Goal: Information Seeking & Learning: Check status

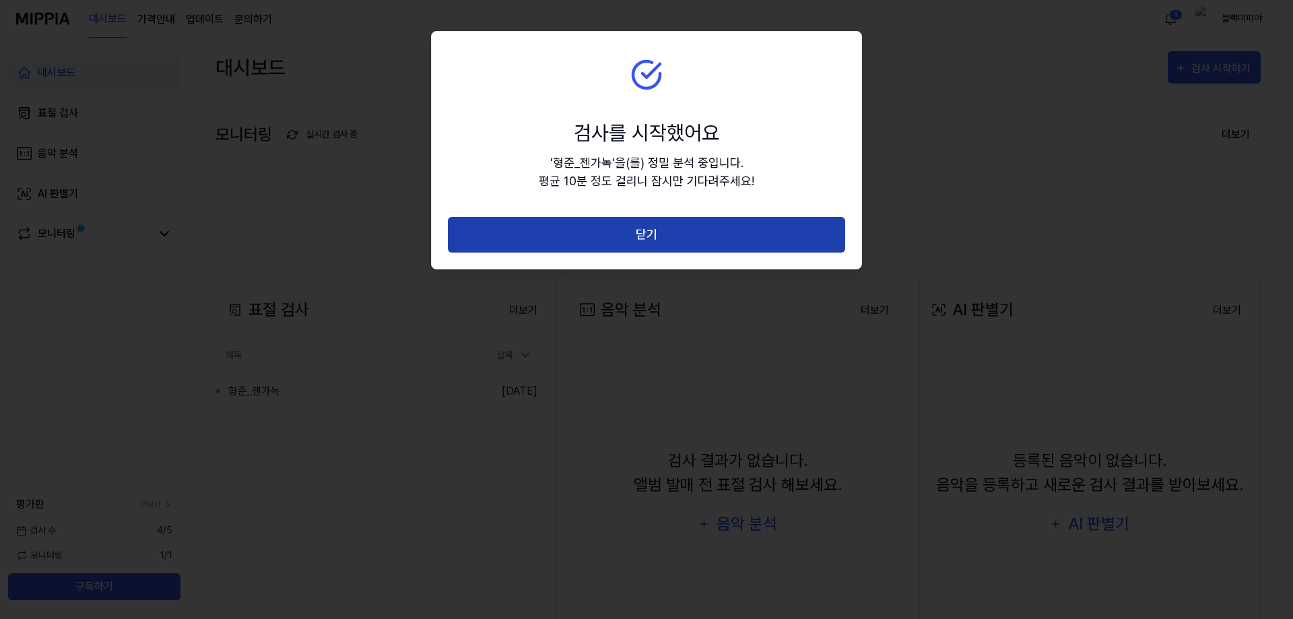
click at [603, 226] on button "닫기" at bounding box center [646, 235] width 397 height 36
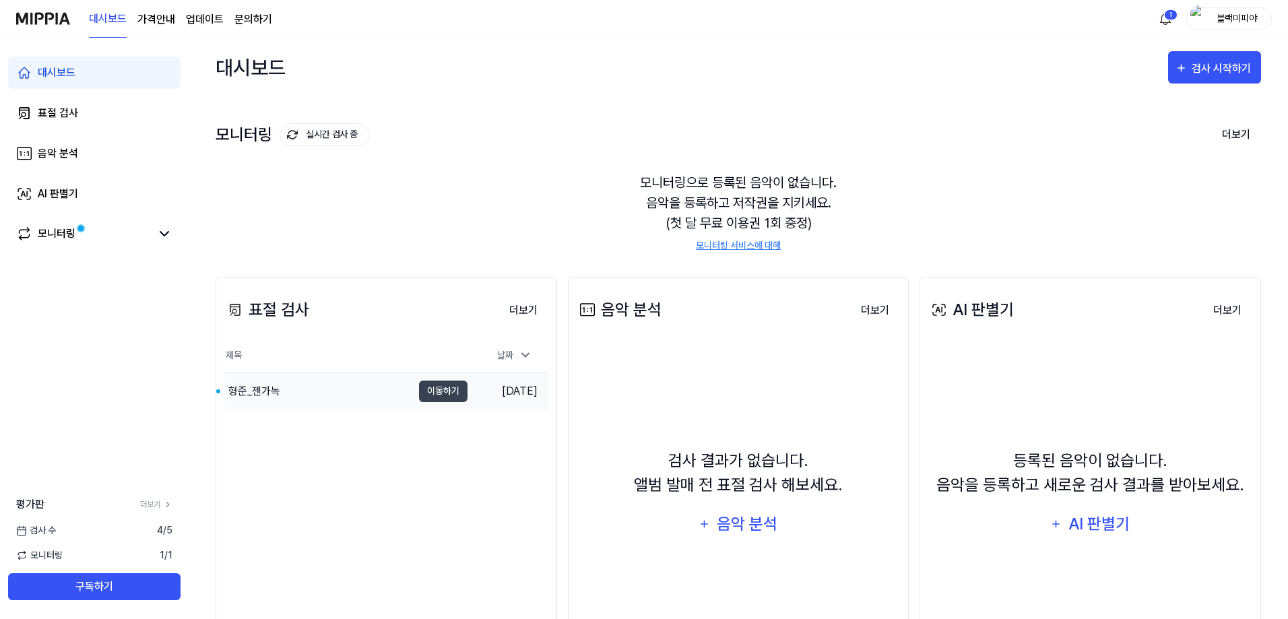
click at [310, 398] on div "형준_젠가녹" at bounding box center [318, 391] width 188 height 38
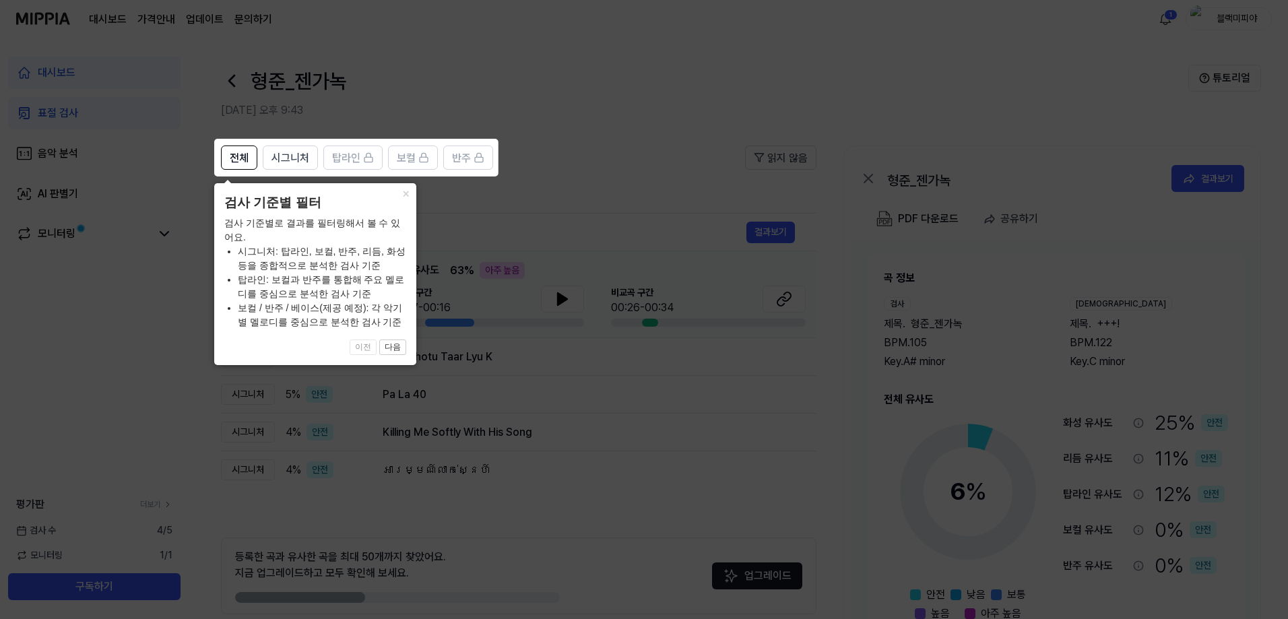
click at [625, 411] on icon at bounding box center [646, 309] width 1293 height 619
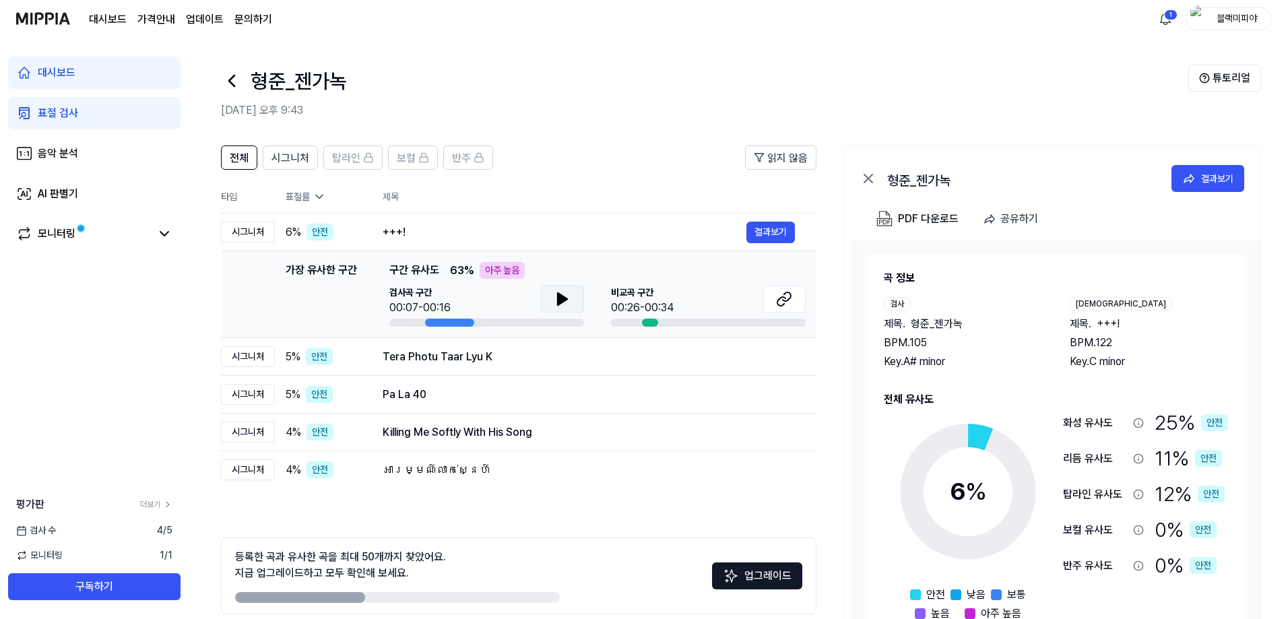
click at [560, 304] on icon at bounding box center [562, 299] width 9 height 12
click at [561, 303] on icon at bounding box center [559, 299] width 3 height 11
click at [298, 159] on span "시그니처" at bounding box center [290, 158] width 38 height 16
click at [233, 154] on span "전체" at bounding box center [239, 158] width 19 height 16
click at [831, 480] on div "전체 시그니처 탑라인 보컬 반주 읽지 않음 전체 시그니처 탑라인 보컬 반주 타입 표절률 제목 표절률 읽지 않음 시그니처 6 % 안전 +++! …" at bounding box center [738, 405] width 1099 height 547
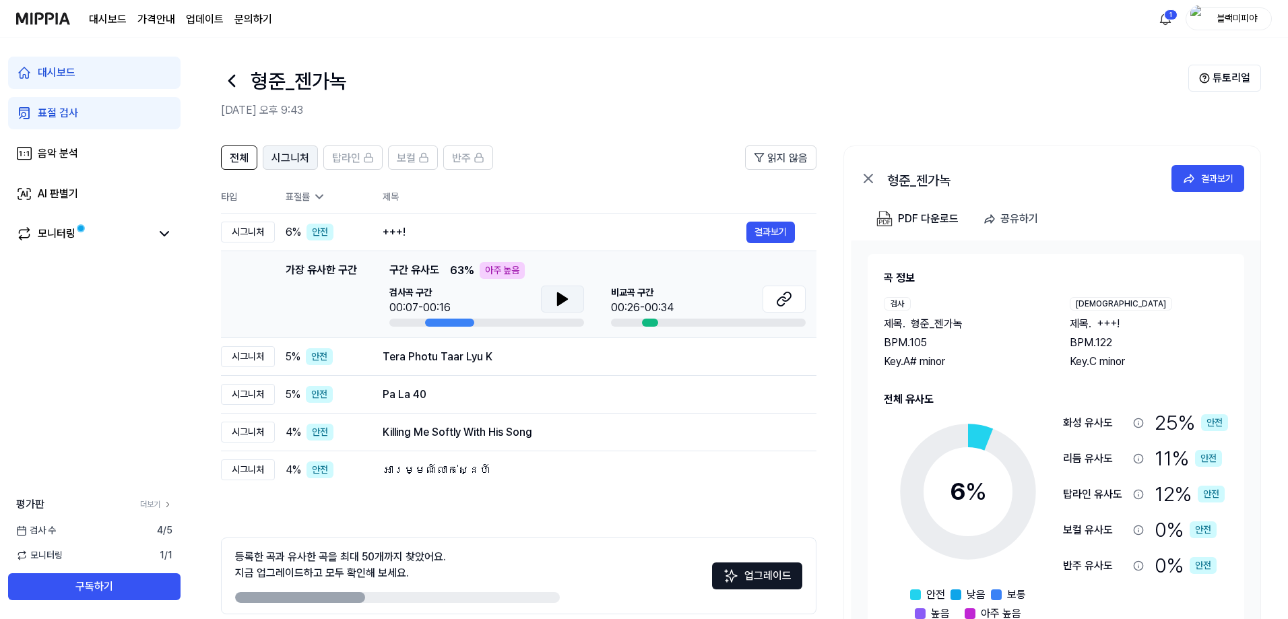
click at [283, 160] on span "시그니처" at bounding box center [290, 158] width 38 height 16
click at [556, 296] on icon at bounding box center [562, 299] width 16 height 16
click at [570, 298] on button at bounding box center [562, 299] width 43 height 27
click at [443, 362] on div "Tera Photu Taar Lyu K" at bounding box center [564, 357] width 364 height 16
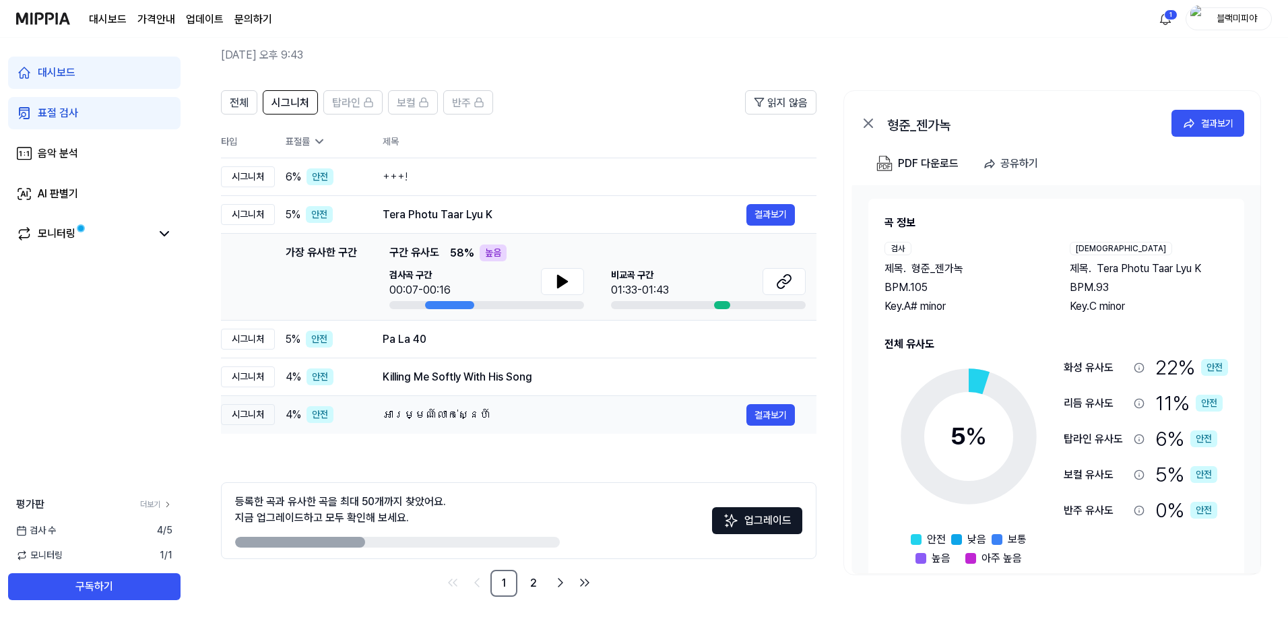
scroll to position [60, 0]
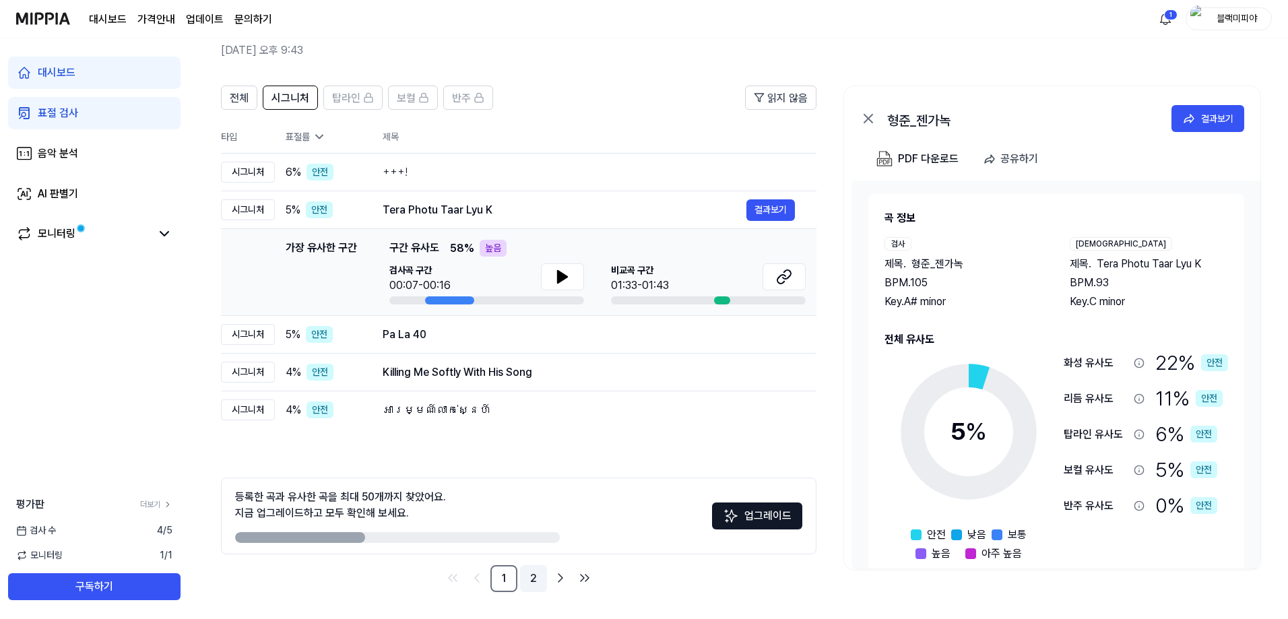
click at [539, 584] on link "2" at bounding box center [533, 578] width 27 height 27
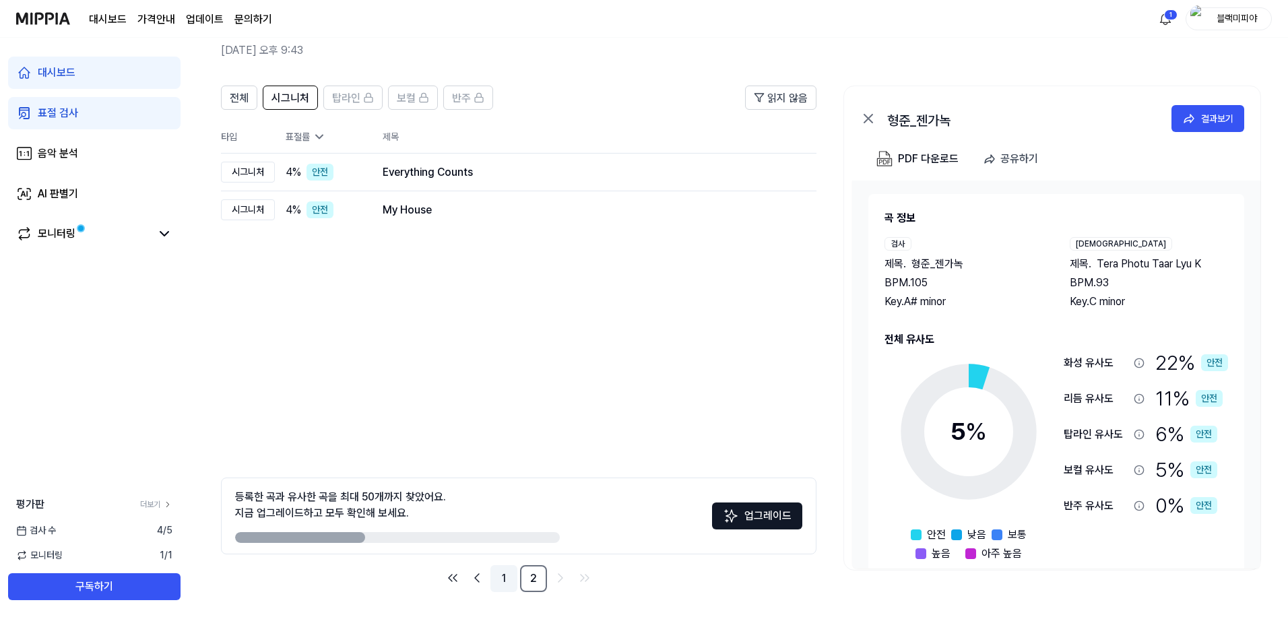
click at [502, 580] on link "1" at bounding box center [503, 578] width 27 height 27
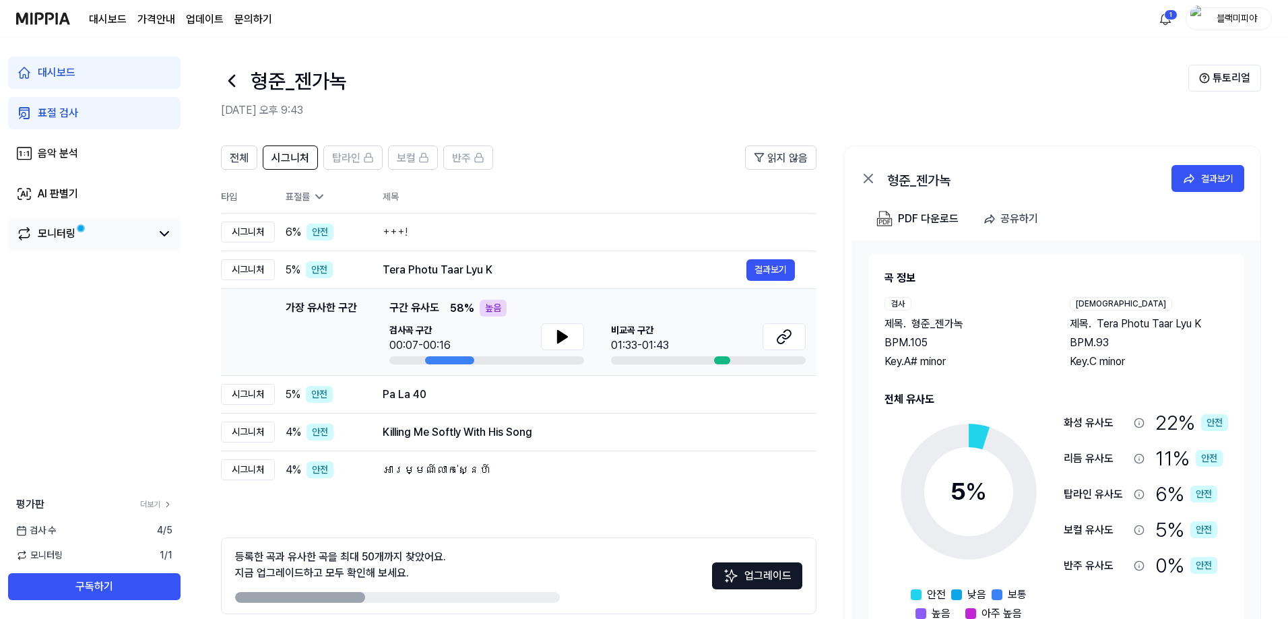
click at [112, 232] on link "모니터링" at bounding box center [83, 234] width 135 height 16
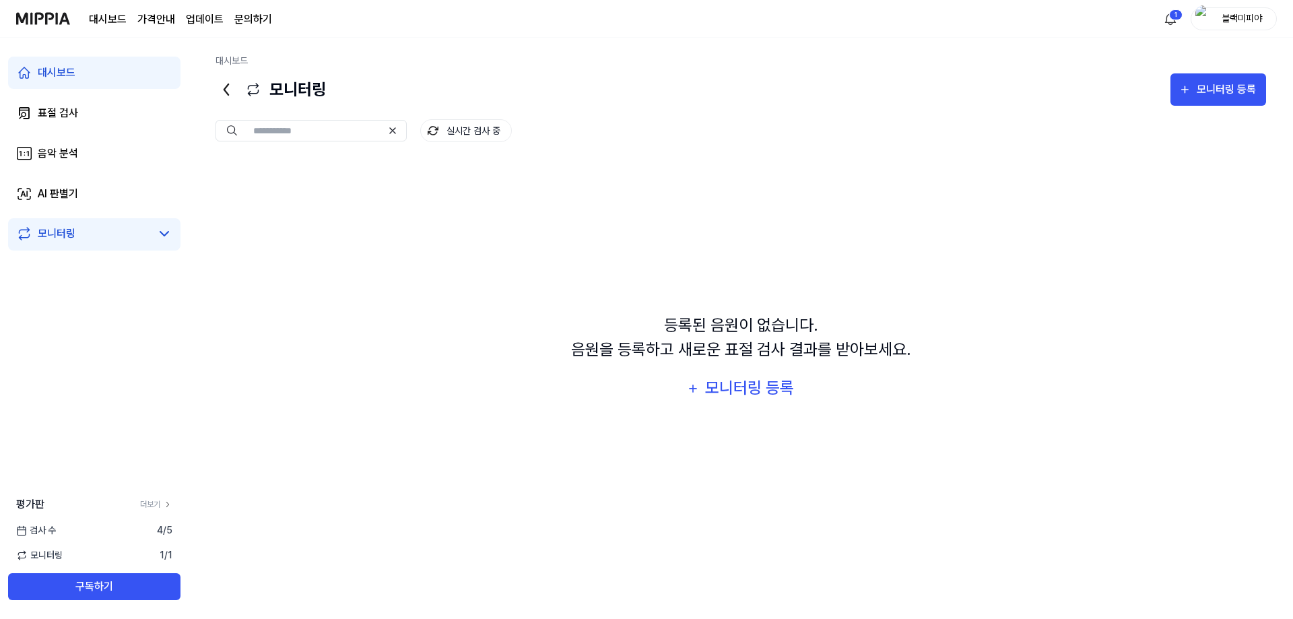
click at [633, 259] on div "등록된 음원이 없습니다. 음원을 등록하고 새로운 표절 검사 결과를 받아보세요. 모니터링 등록" at bounding box center [740, 359] width 1050 height 398
